Goal: Task Accomplishment & Management: Use online tool/utility

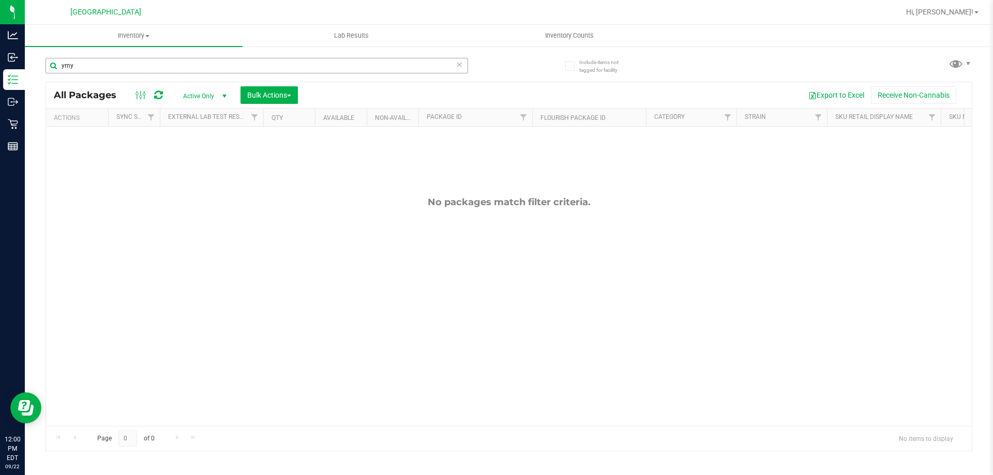
click at [133, 65] on input "ymy" at bounding box center [257, 66] width 423 height 16
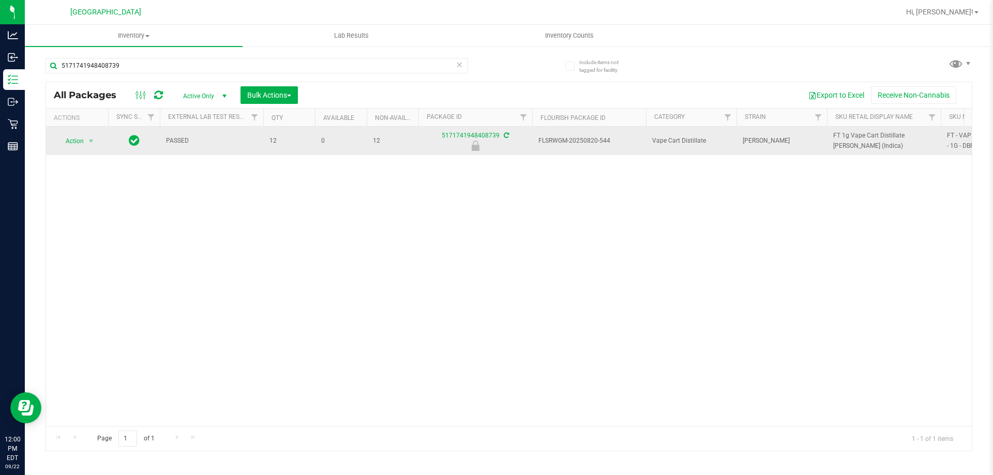
click at [873, 137] on span "FT 1g Vape Cart Distillate [PERSON_NAME] (Indica)" at bounding box center [883, 141] width 101 height 20
copy tr "FT 1g Vape Cart Distillate [PERSON_NAME] (Indica)"
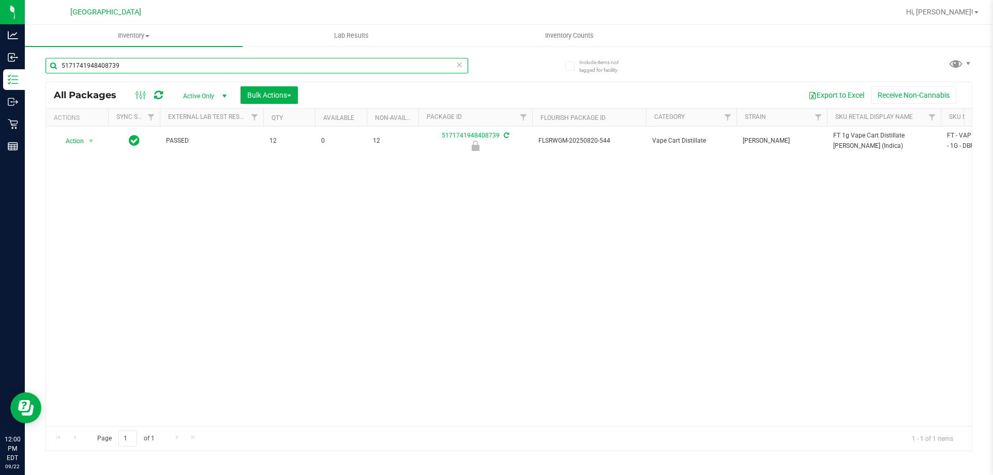
click at [169, 59] on input "5171741948408739" at bounding box center [257, 66] width 423 height 16
click at [168, 64] on input "5171741948408739" at bounding box center [257, 66] width 423 height 16
paste input "FT 1g Vape Cart Distillate [PERSON_NAME] (Indica)"
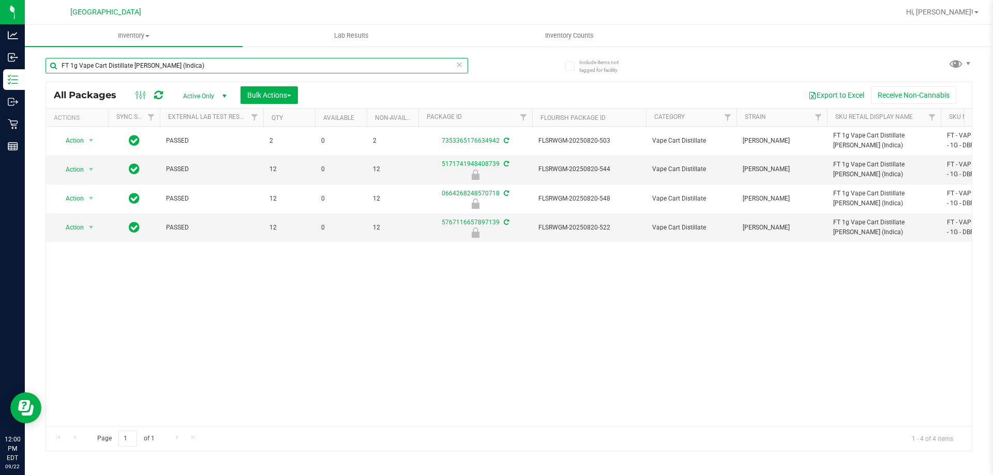
click at [254, 60] on input "FT 1g Vape Cart Distillate [PERSON_NAME] (Indica)" at bounding box center [257, 66] width 423 height 16
type input "5171741948408739"
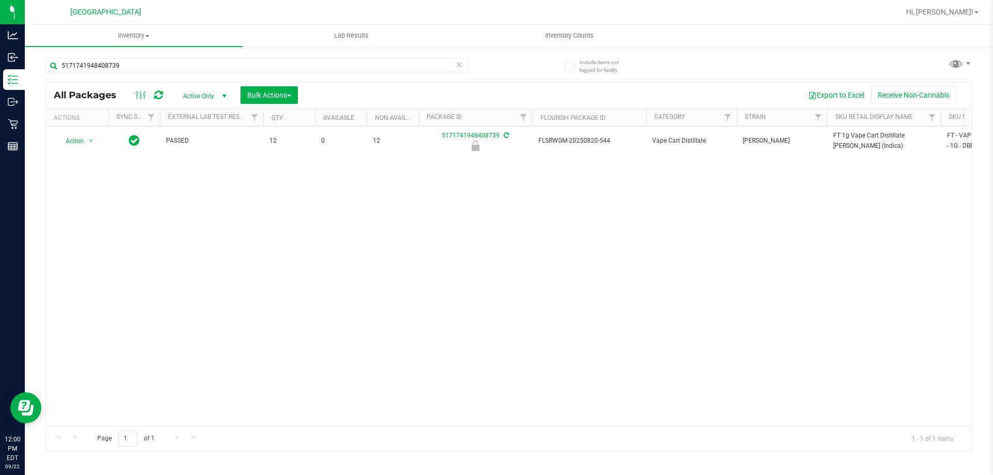
click at [94, 139] on span "select" at bounding box center [91, 141] width 8 height 8
click at [76, 256] on li "Unlock package" at bounding box center [90, 264] width 66 height 16
click at [153, 73] on div "5171741948408739" at bounding box center [257, 70] width 423 height 24
click at [153, 72] on input "5171741948408739" at bounding box center [257, 66] width 423 height 16
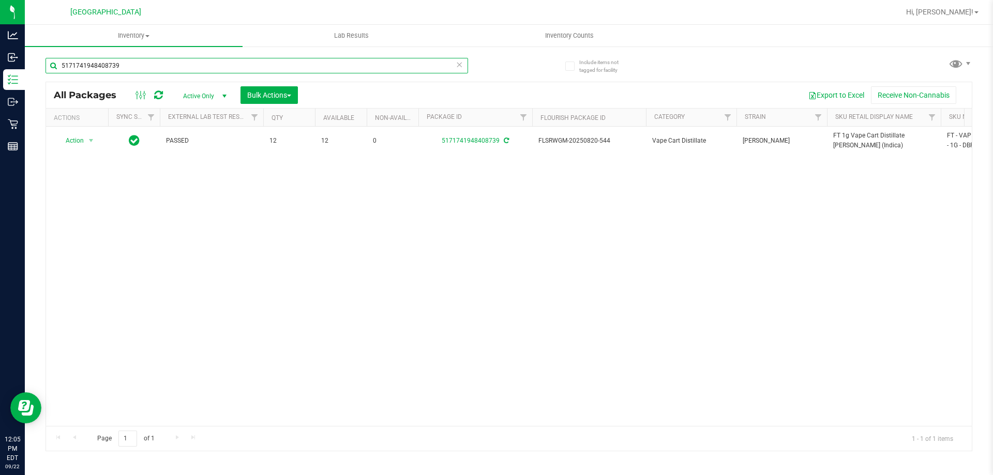
click at [325, 63] on input "5171741948408739" at bounding box center [257, 66] width 423 height 16
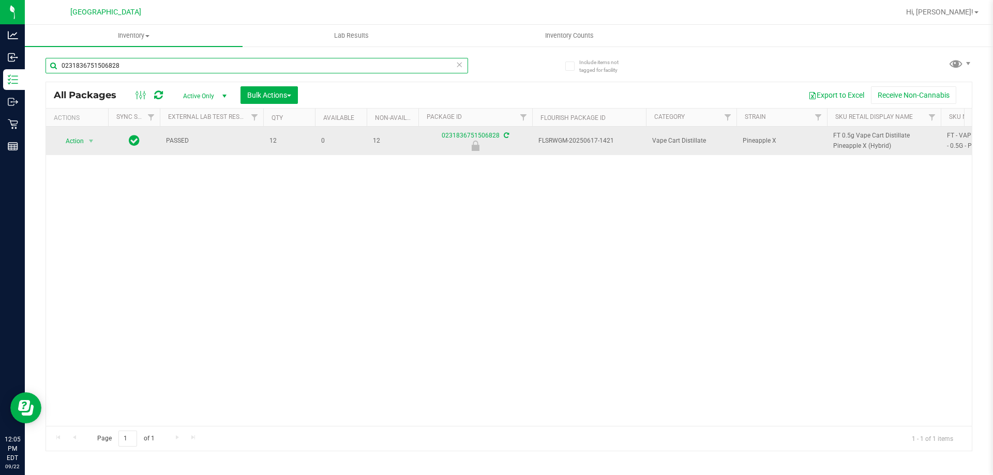
type input "0231836751506828"
click at [83, 142] on span "Action" at bounding box center [70, 141] width 28 height 14
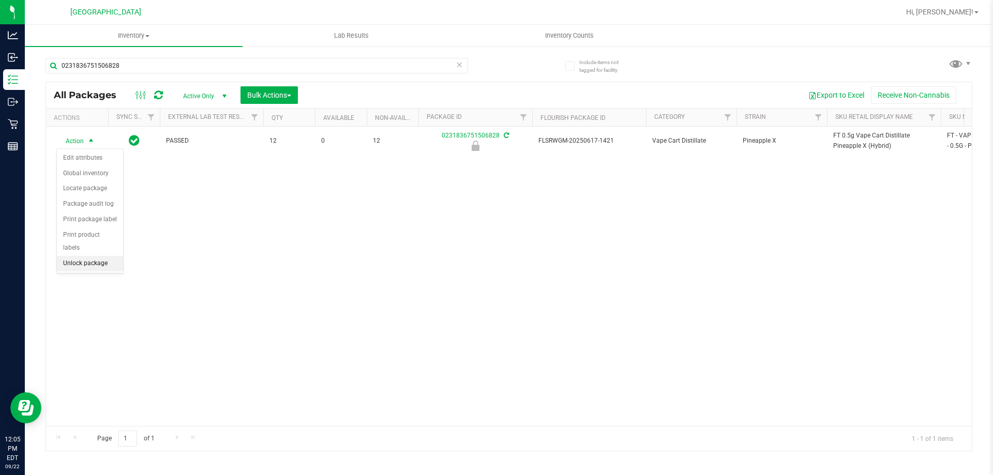
click at [91, 256] on li "Unlock package" at bounding box center [90, 264] width 66 height 16
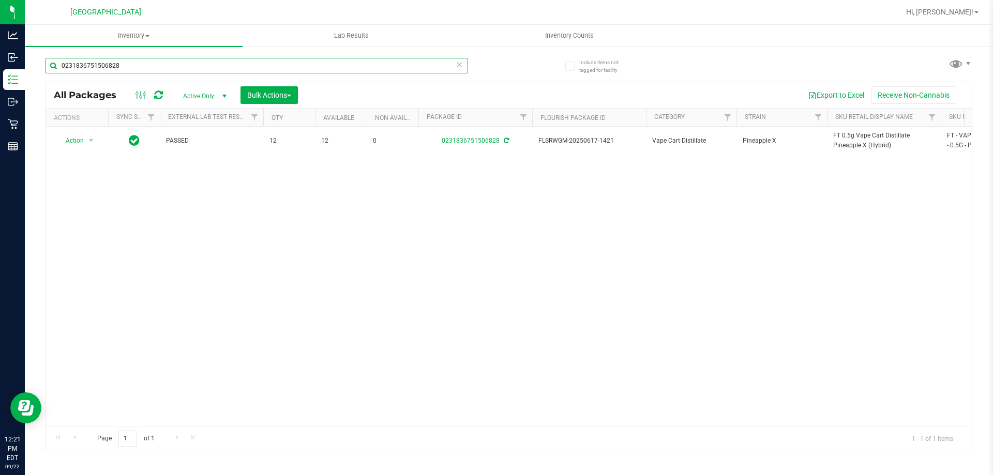
click at [175, 66] on input "0231836751506828" at bounding box center [257, 66] width 423 height 16
type input "8488851804198008"
click at [88, 140] on span "select" at bounding box center [91, 141] width 8 height 8
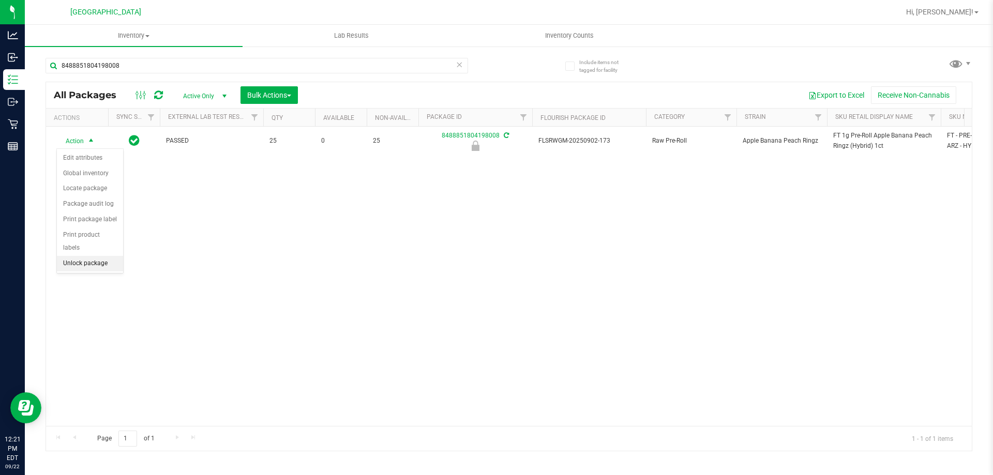
click at [92, 257] on li "Unlock package" at bounding box center [90, 264] width 66 height 16
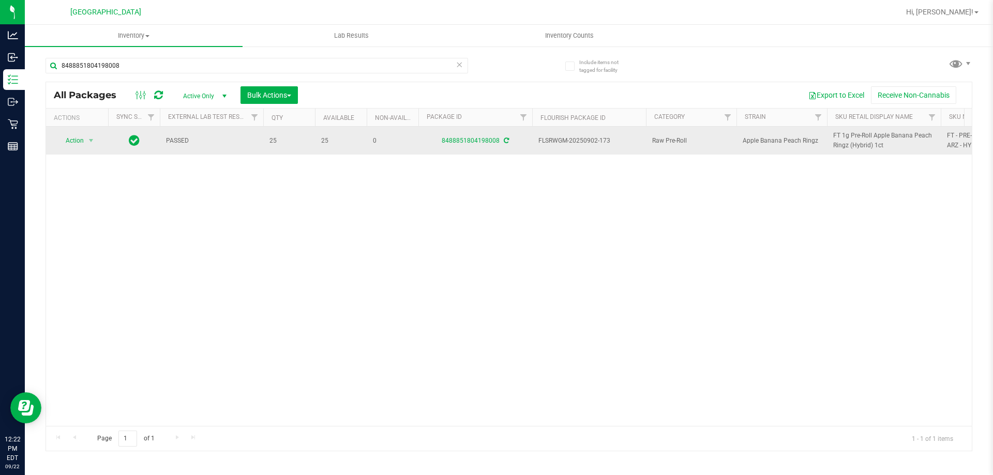
click at [867, 140] on span "FT 1g Pre-Roll Apple Banana Peach Ringz (Hybrid) 1ct" at bounding box center [883, 141] width 101 height 20
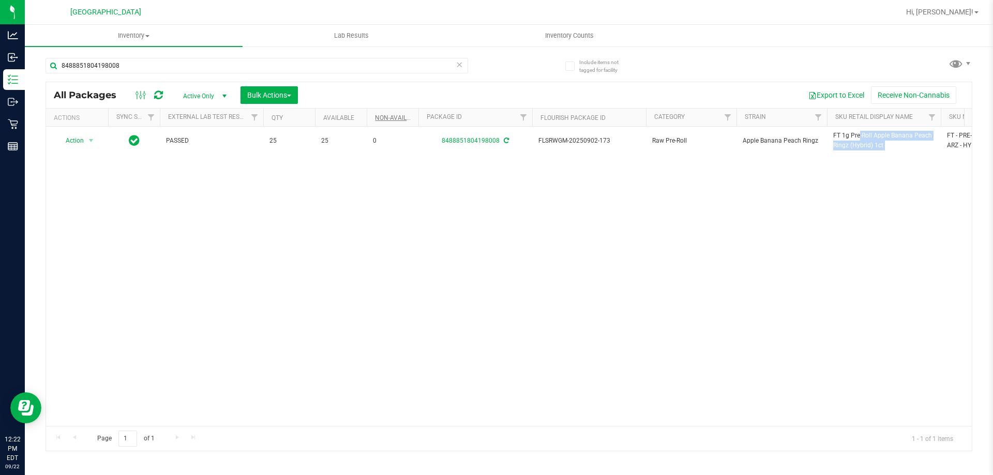
copy tr "FT 1g Pre-Roll Apple Banana Peach Ringz (Hybrid) 1ct"
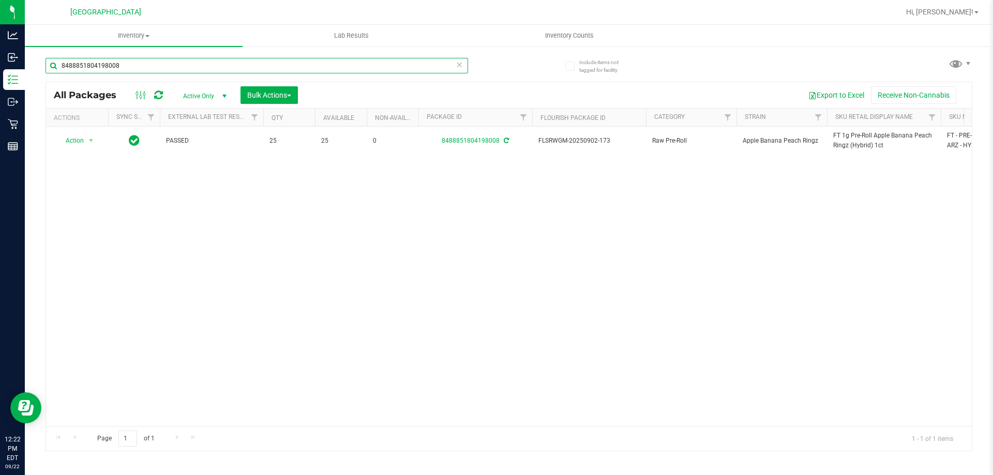
click at [352, 68] on input "8488851804198008" at bounding box center [257, 66] width 423 height 16
click at [351, 67] on input "8488851804198008" at bounding box center [257, 66] width 423 height 16
paste input "FT 1g Pre-Roll Apple Banana Peach Ringz (Hybrid) 1ct"
click at [179, 73] on input "FT 1g Pre-Roll Apple Banana Peach Ringz (Hybrid) 1ct" at bounding box center [257, 66] width 423 height 16
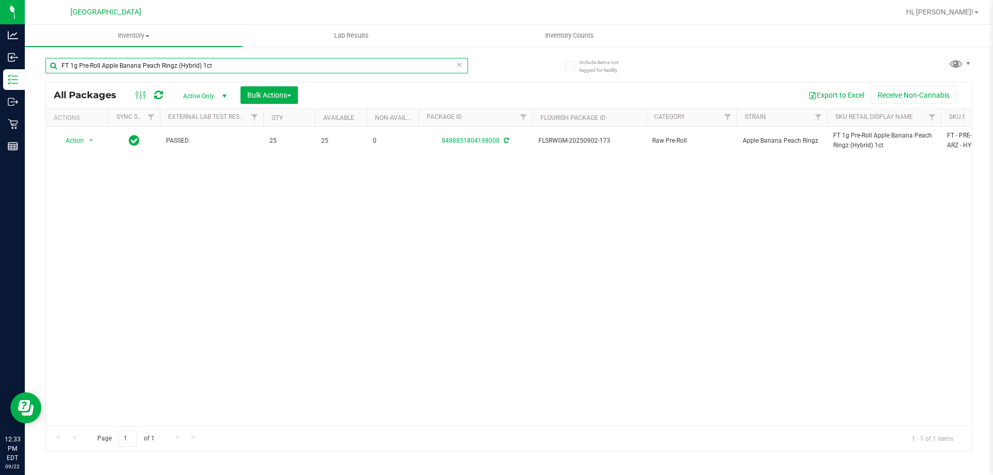
click at [179, 73] on input "FT 1g Pre-Roll Apple Banana Peach Ringz (Hybrid) 1ct" at bounding box center [257, 66] width 423 height 16
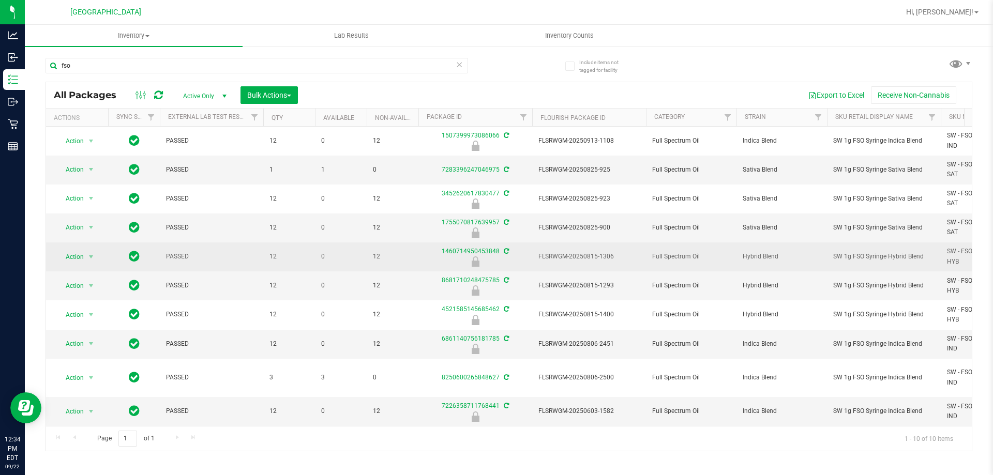
click at [898, 255] on span "SW 1g FSO Syringe Hybrid Blend" at bounding box center [883, 257] width 101 height 10
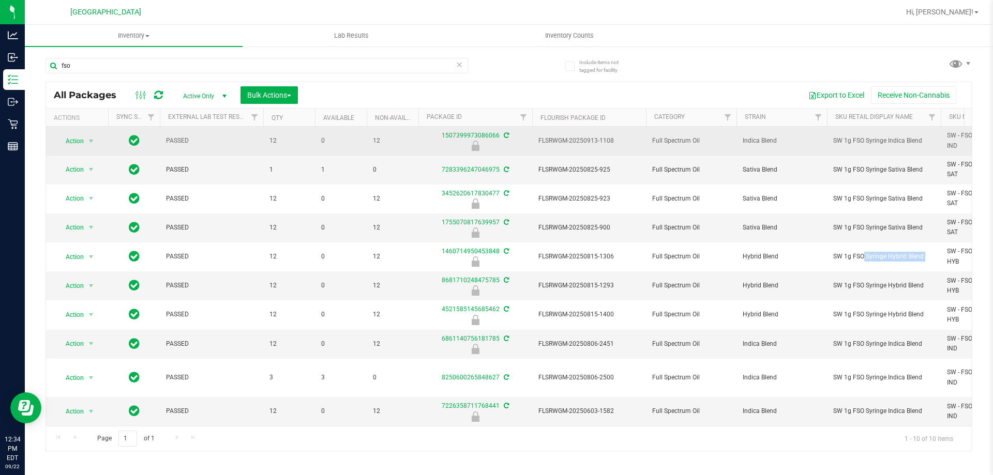
copy tr "SW 1g FSO Syringe Hybrid Blend"
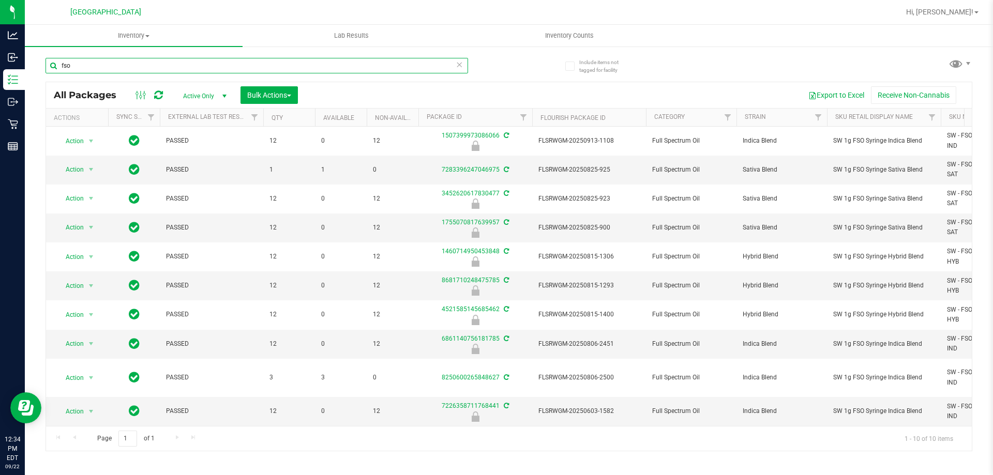
click at [374, 67] on input "fso" at bounding box center [257, 66] width 423 height 16
paste input "SW 1g FSO Syringe Hybrid Blend"
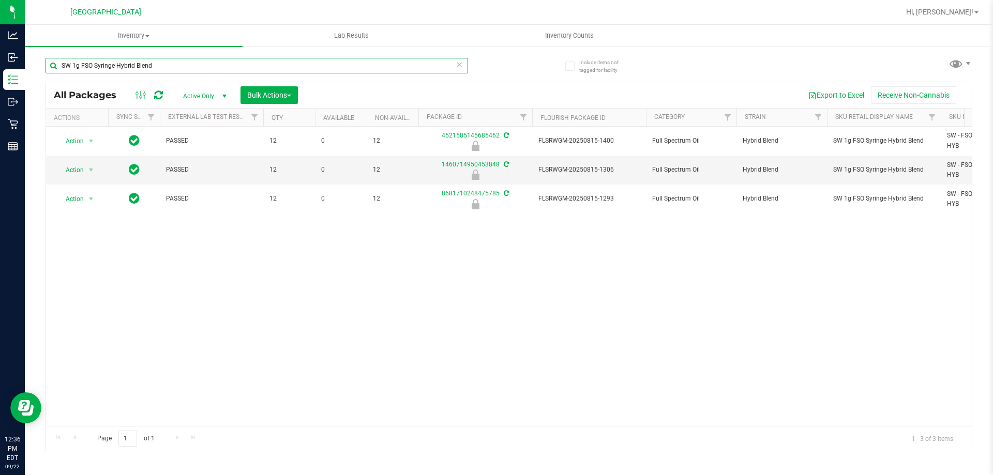
click at [130, 65] on input "SW 1g FSO Syringe Hybrid Blend" at bounding box center [257, 66] width 423 height 16
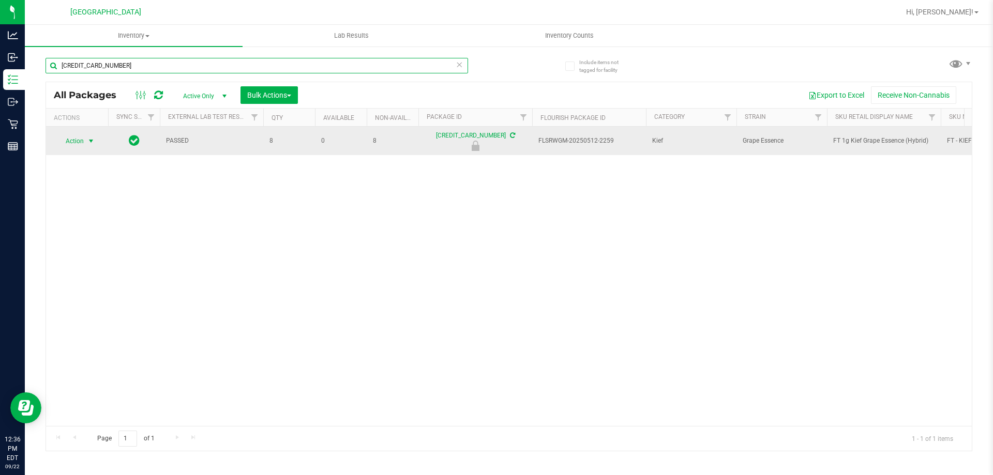
type input "[CREDIT_CARD_NUMBER]"
click at [86, 145] on span "select" at bounding box center [91, 141] width 13 height 14
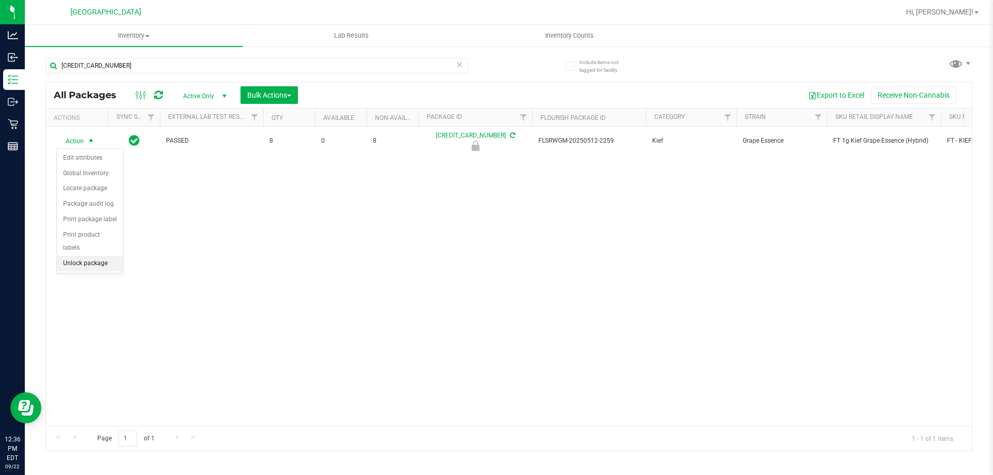
click at [84, 256] on li "Unlock package" at bounding box center [90, 264] width 66 height 16
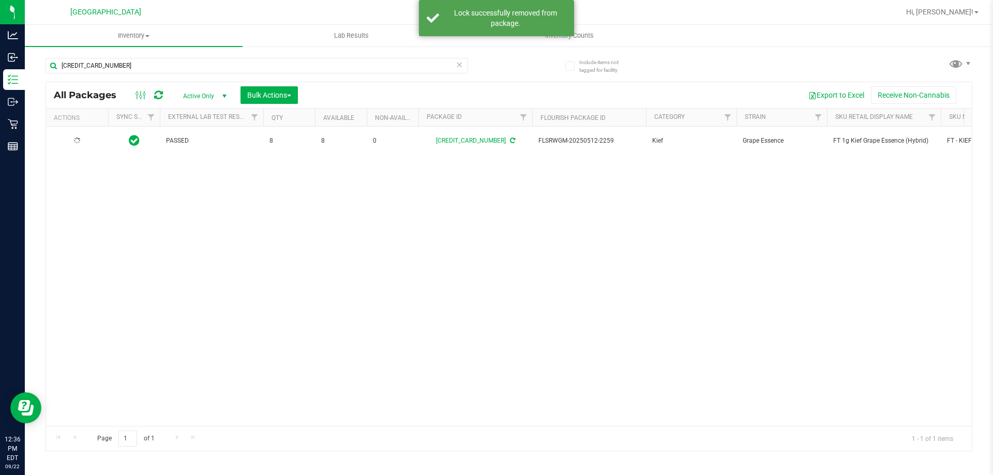
click at [855, 140] on span "FT 1g Kief Grape Essence (Hybrid)" at bounding box center [883, 141] width 101 height 10
click at [293, 63] on input "[CREDIT_CARD_NUMBER]" at bounding box center [257, 66] width 423 height 16
paste input "FT 1g Kief Grape Essence (Hybrid)"
click at [293, 63] on input "FT 1g Kief Grape Essence (Hybrid)" at bounding box center [257, 66] width 423 height 16
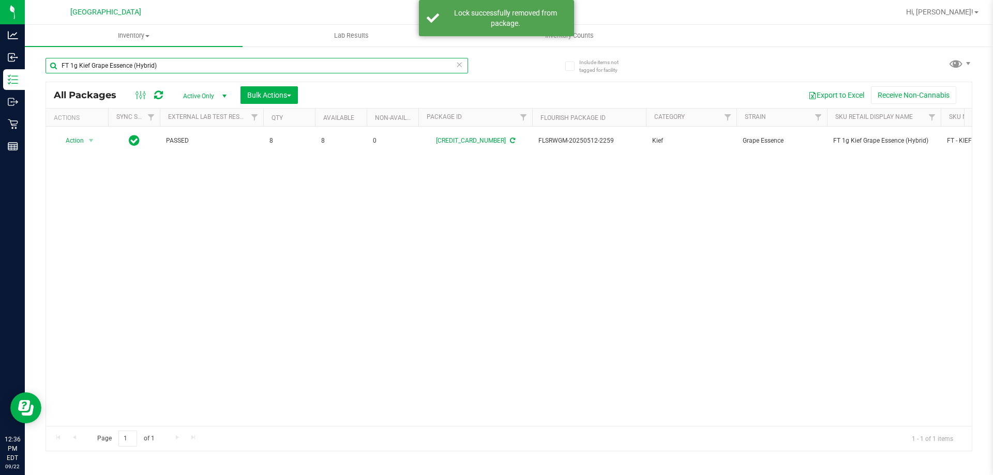
type input "FT 1g Kief Grape Essence (Hybrid)"
